Goal: Task Accomplishment & Management: Find specific page/section

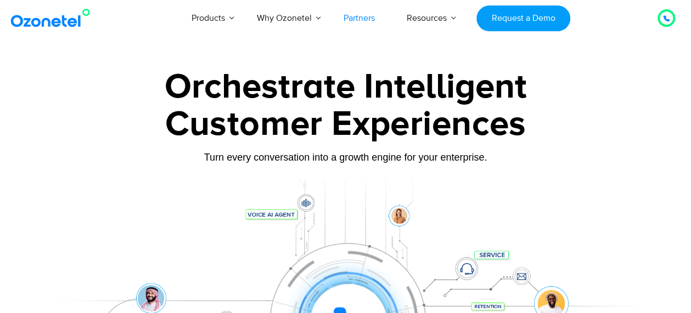
click at [353, 16] on link "Partners" at bounding box center [359, 18] width 63 height 36
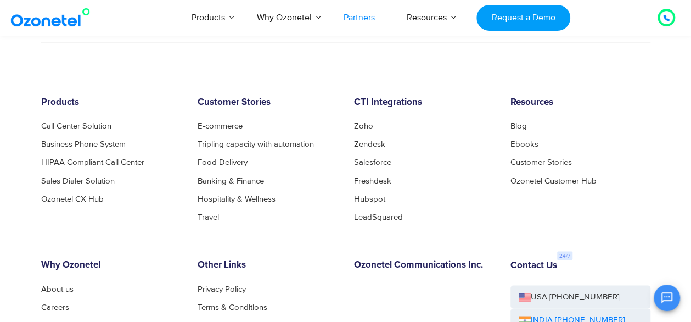
scroll to position [2955, 0]
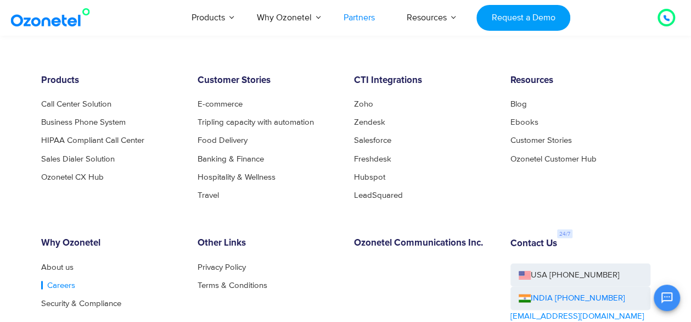
click at [50, 280] on link "Careers" at bounding box center [58, 284] width 34 height 8
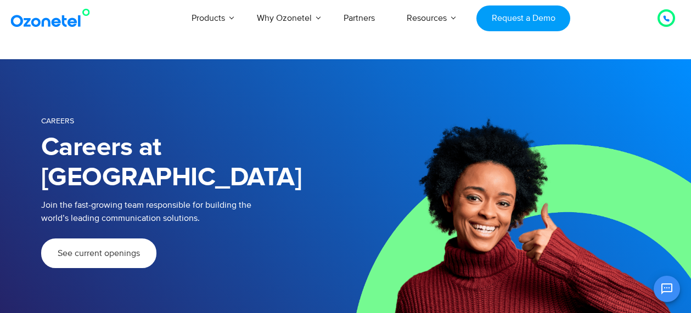
click at [105, 239] on link "See current openings" at bounding box center [98, 254] width 115 height 30
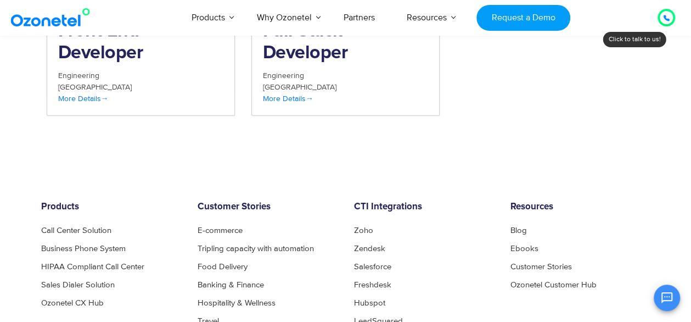
scroll to position [1440, 0]
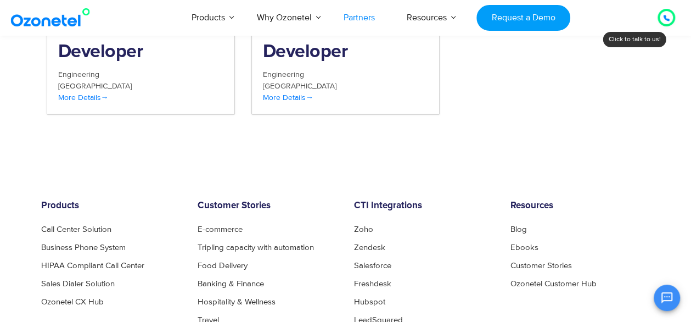
click at [361, 21] on link "Partners" at bounding box center [359, 17] width 63 height 36
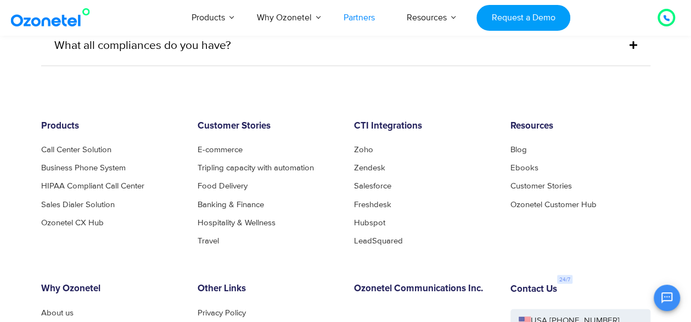
scroll to position [3087, 0]
